Goal: Entertainment & Leisure: Consume media (video, audio)

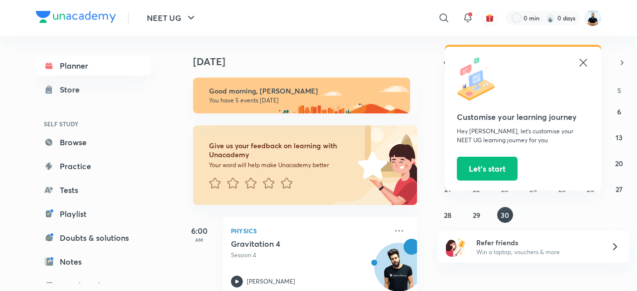
click at [580, 64] on icon at bounding box center [583, 63] width 12 height 12
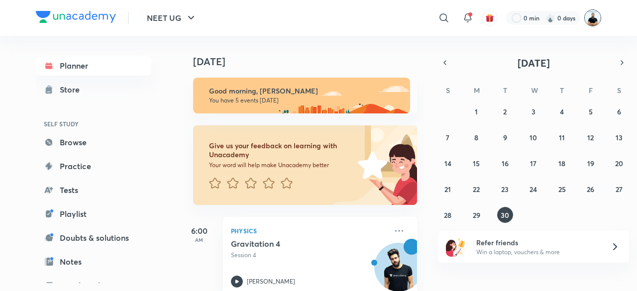
click at [590, 19] on img at bounding box center [592, 17] width 17 height 17
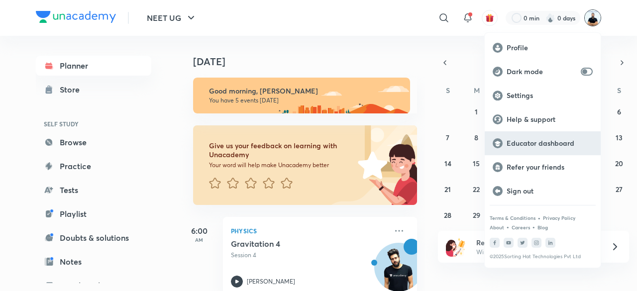
click at [545, 144] on p "Educator dashboard" at bounding box center [549, 143] width 86 height 9
